Goal: Task Accomplishment & Management: Manage account settings

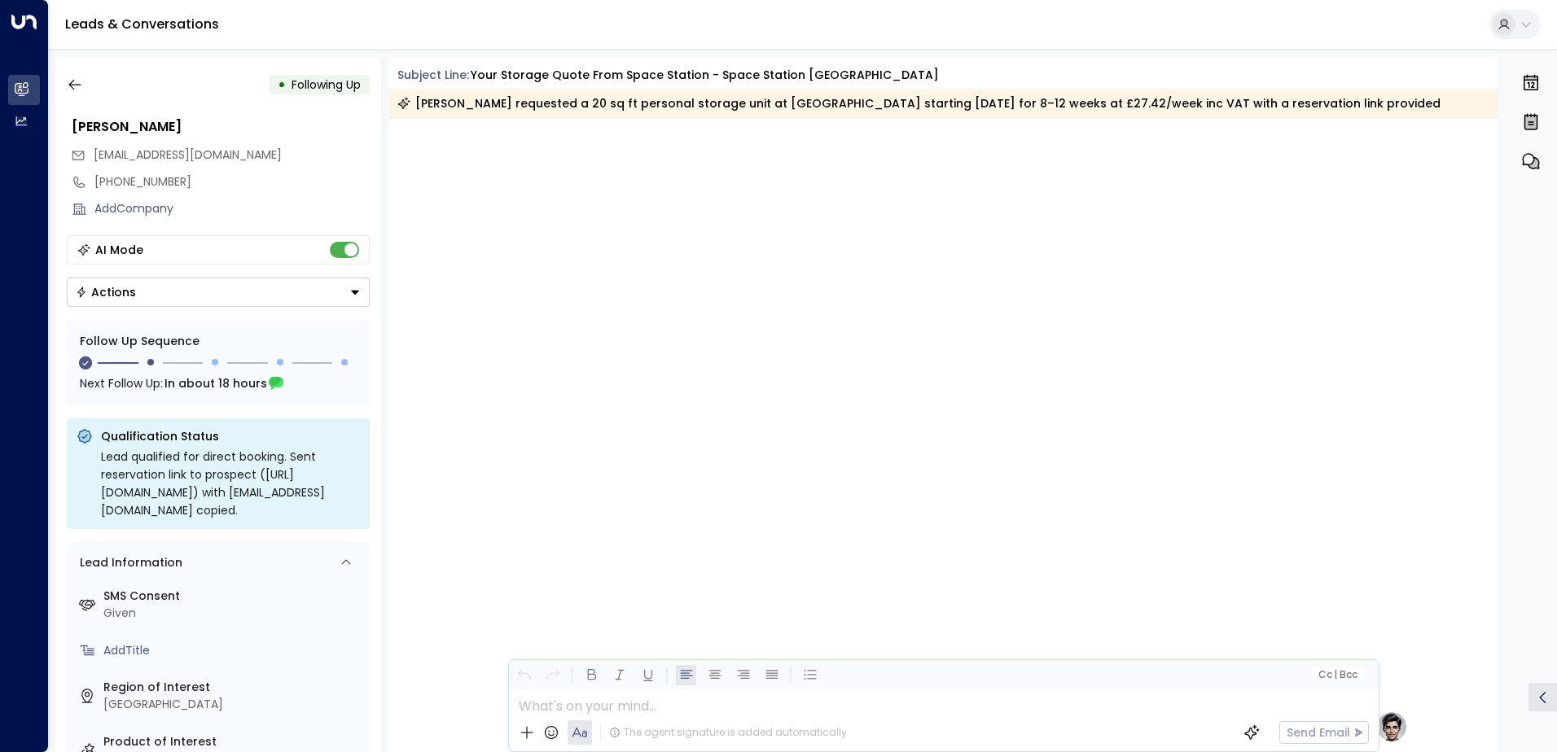
scroll to position [1448, 0]
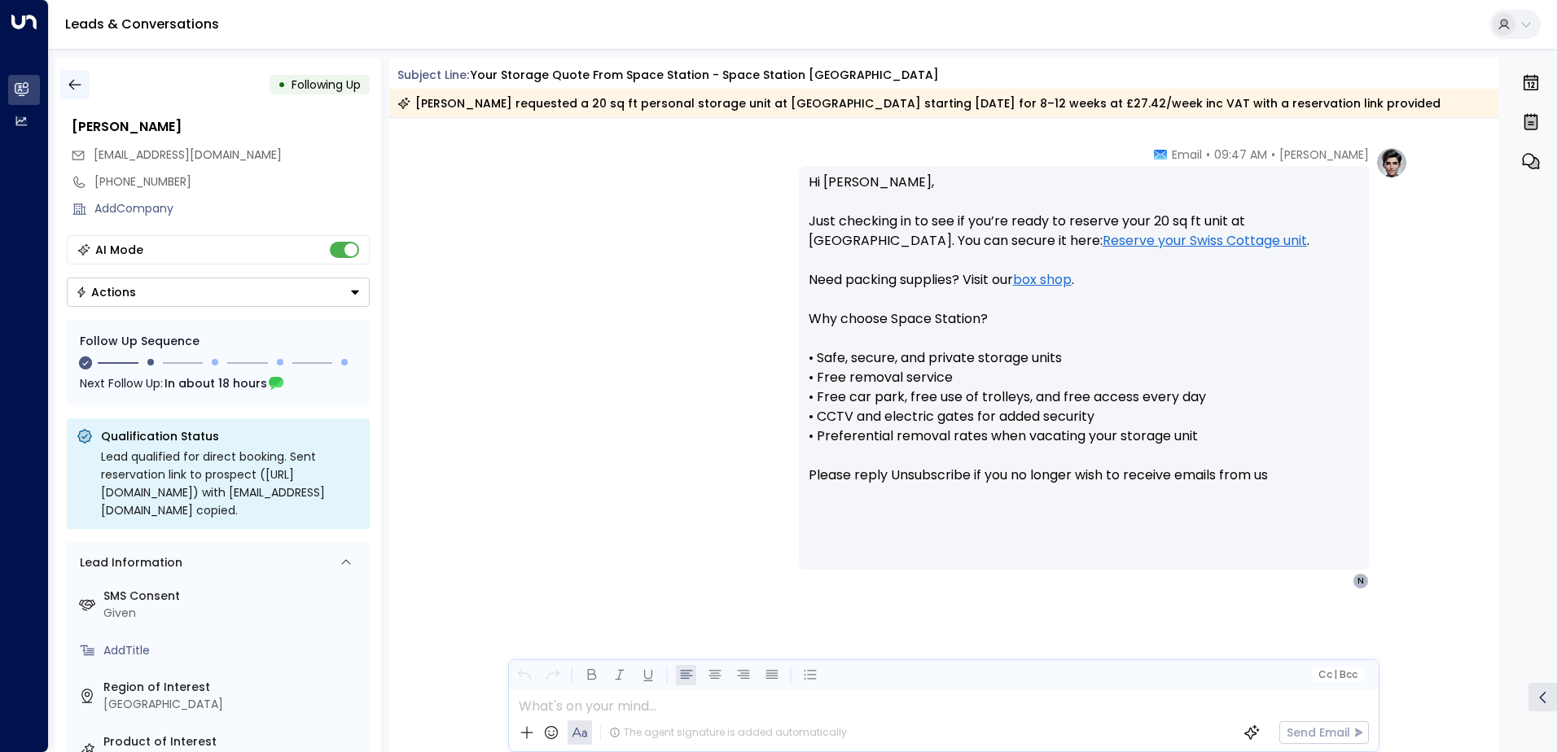
click at [84, 81] on button "button" at bounding box center [74, 84] width 29 height 29
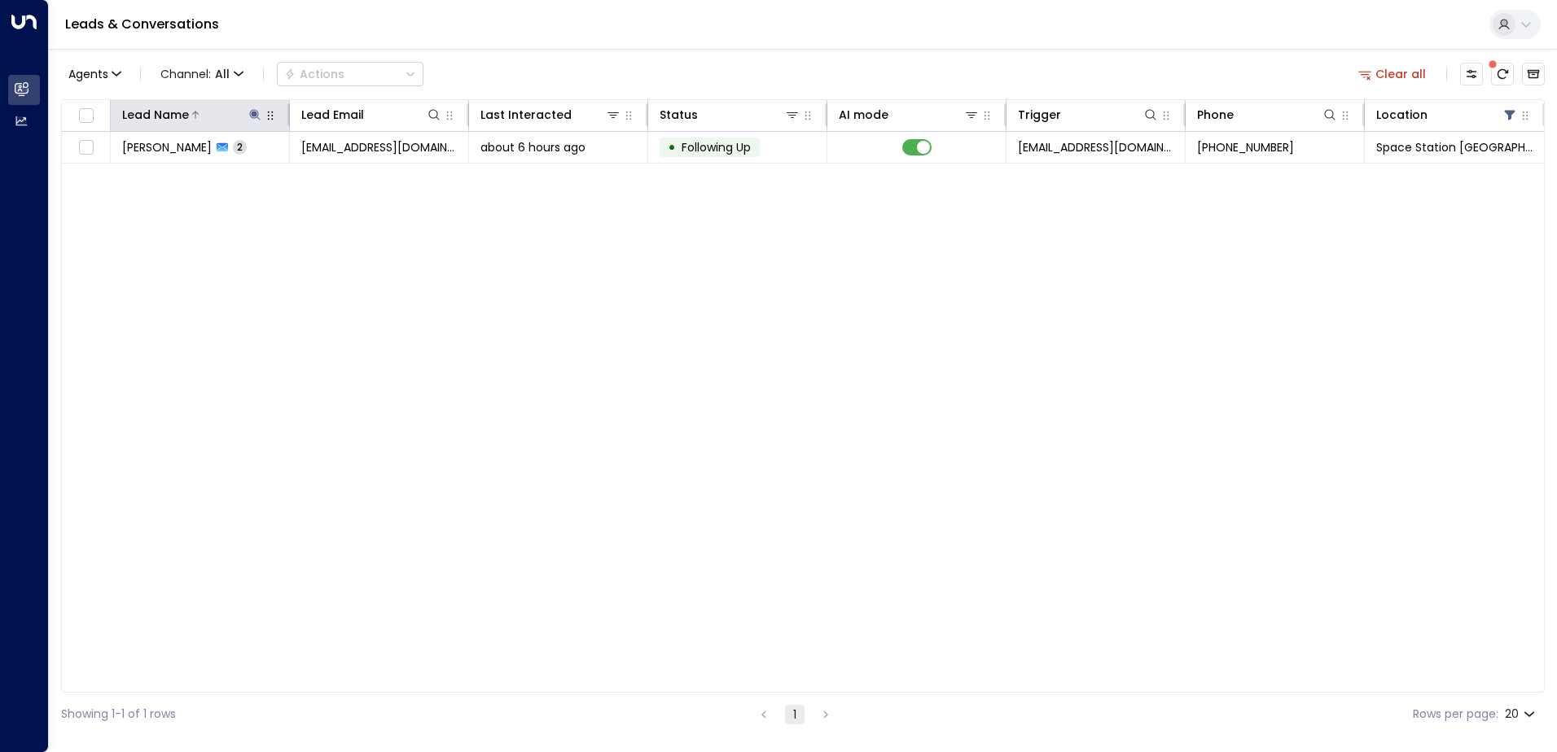
click at [253, 115] on icon at bounding box center [254, 114] width 11 height 11
click at [356, 174] on icon "button" at bounding box center [356, 174] width 13 height 13
click at [292, 180] on input "text" at bounding box center [254, 174] width 225 height 30
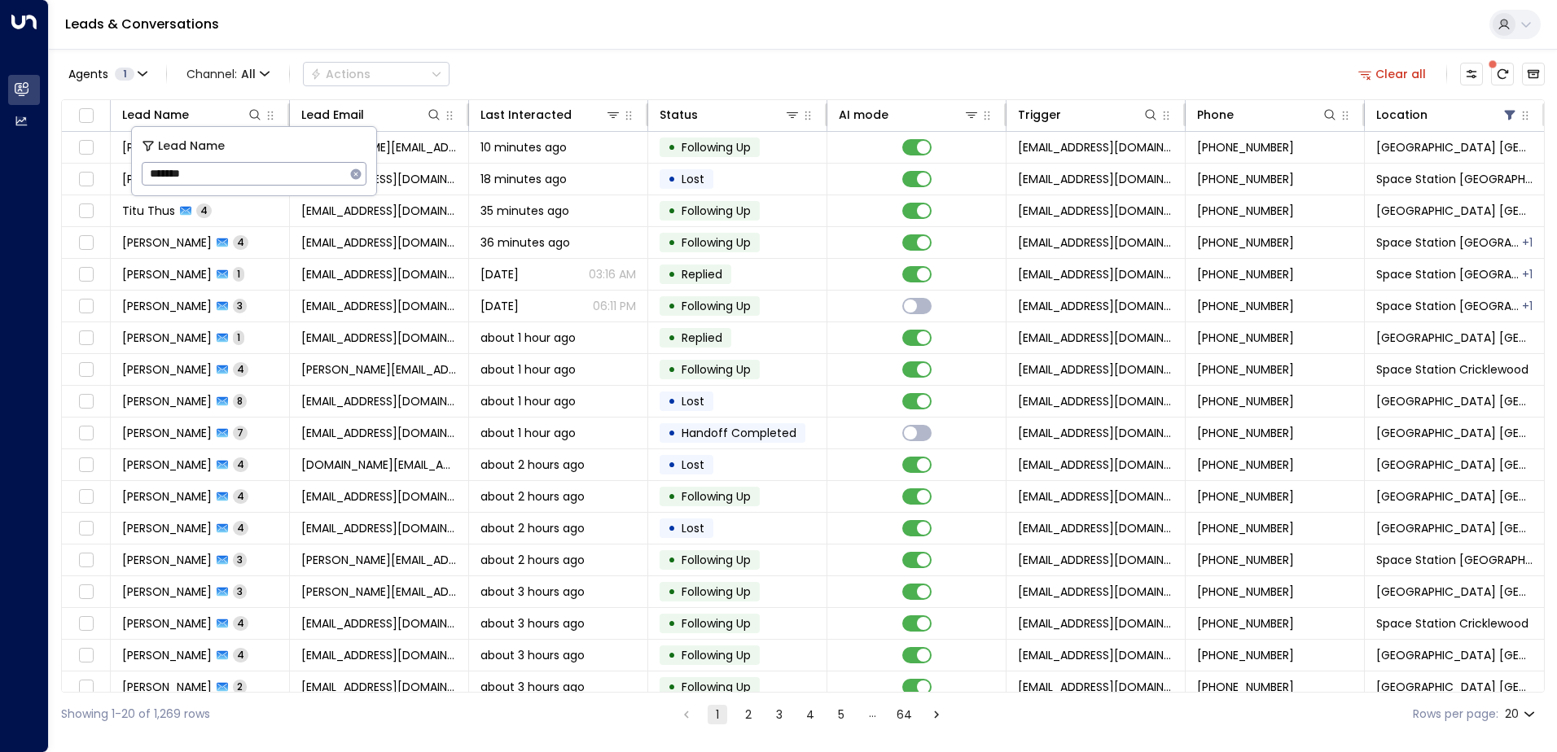
type input "*******"
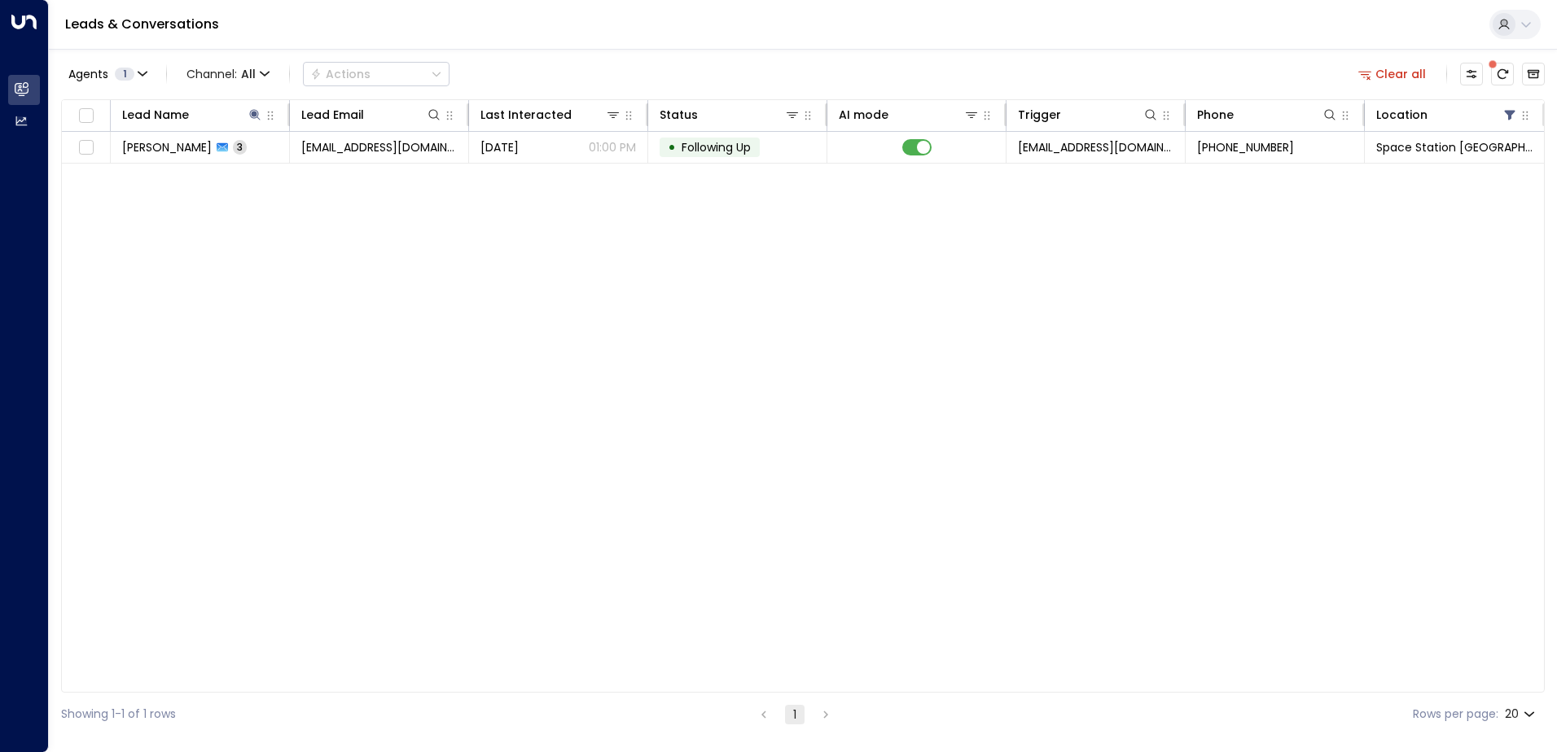
click at [520, 39] on div "Leads & Conversations" at bounding box center [803, 25] width 1508 height 50
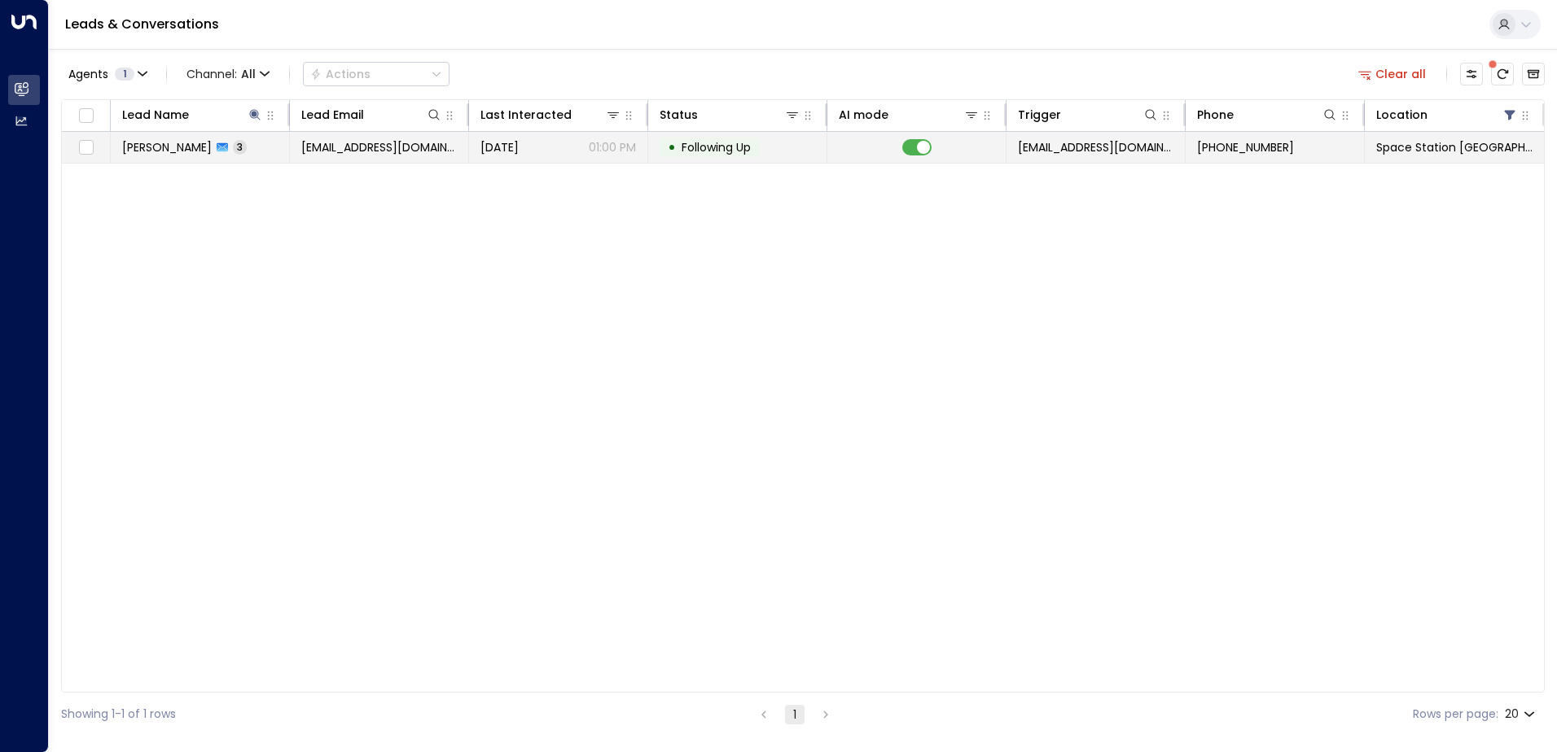
click at [382, 153] on span "[EMAIL_ADDRESS][DOMAIN_NAME]" at bounding box center [379, 147] width 156 height 16
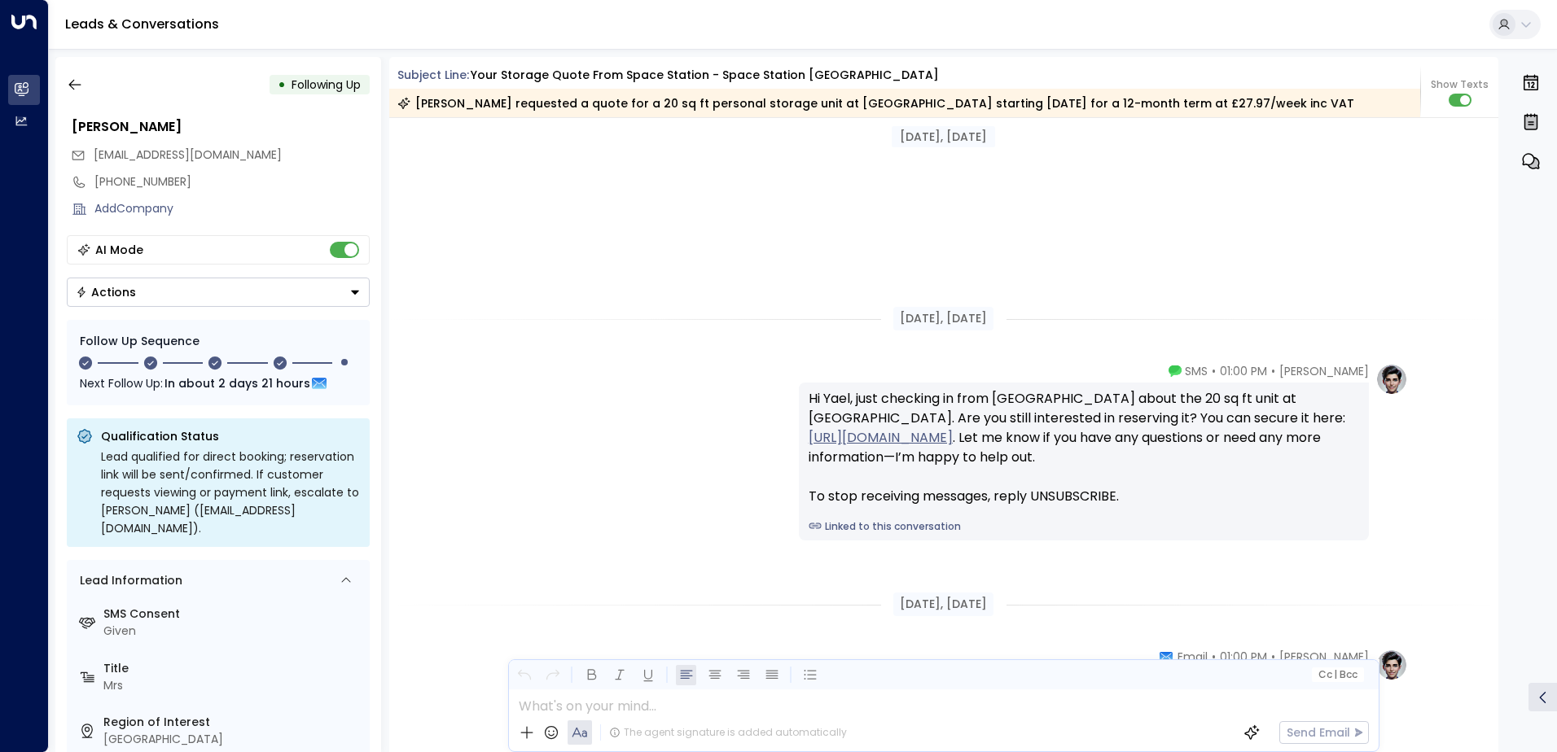
scroll to position [2008, 0]
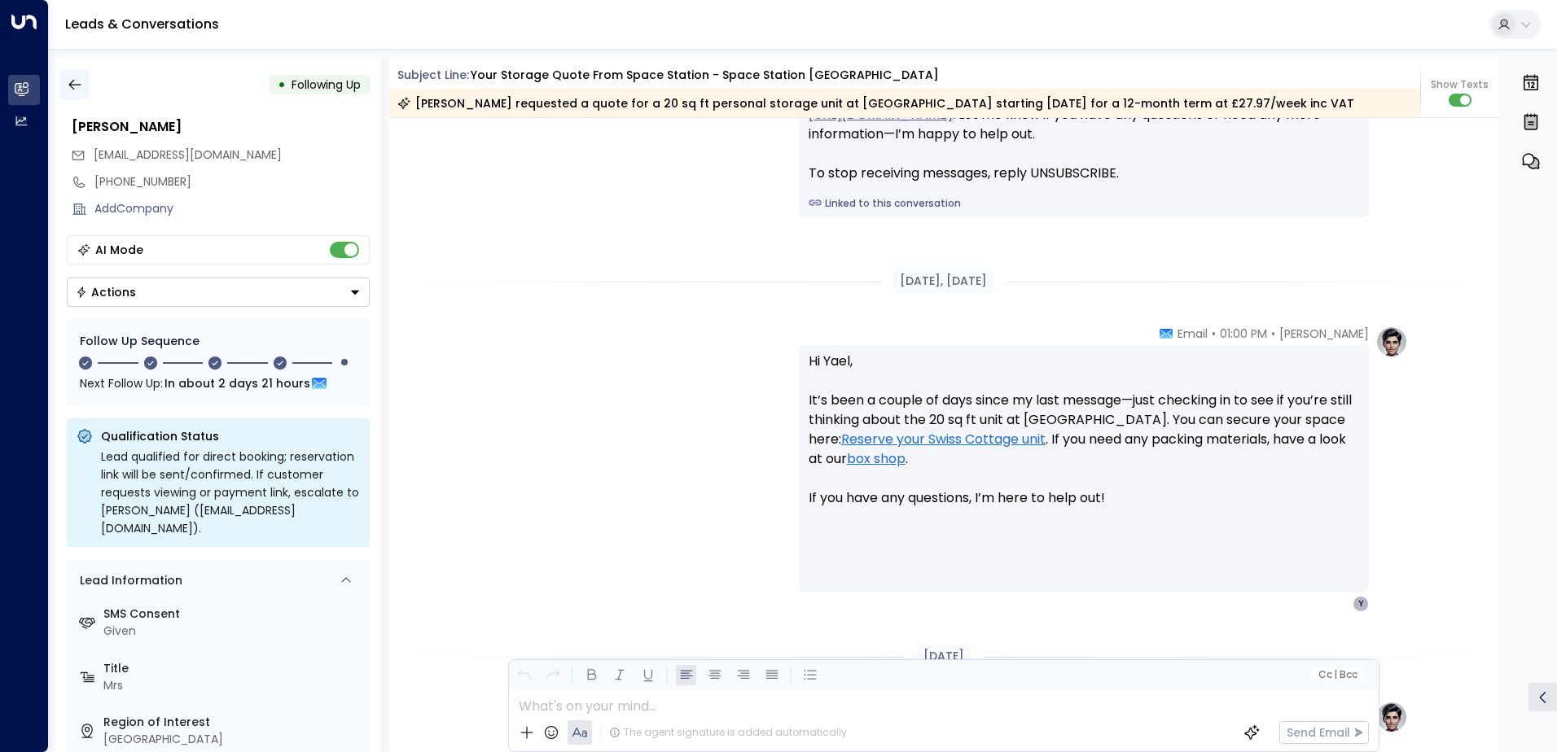
click at [77, 80] on icon "button" at bounding box center [75, 85] width 16 height 16
